Goal: Task Accomplishment & Management: Manage account settings

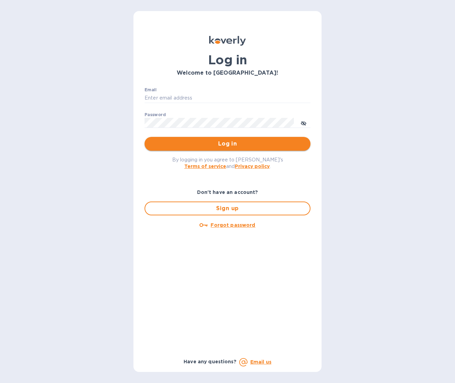
type input "b@corkhoarder.com"
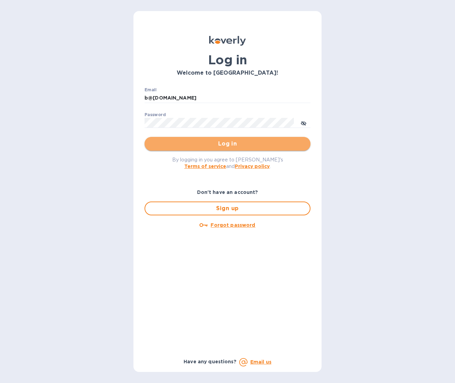
click at [253, 143] on span "Log in" at bounding box center [227, 144] width 155 height 8
